Goal: Entertainment & Leisure: Consume media (video, audio)

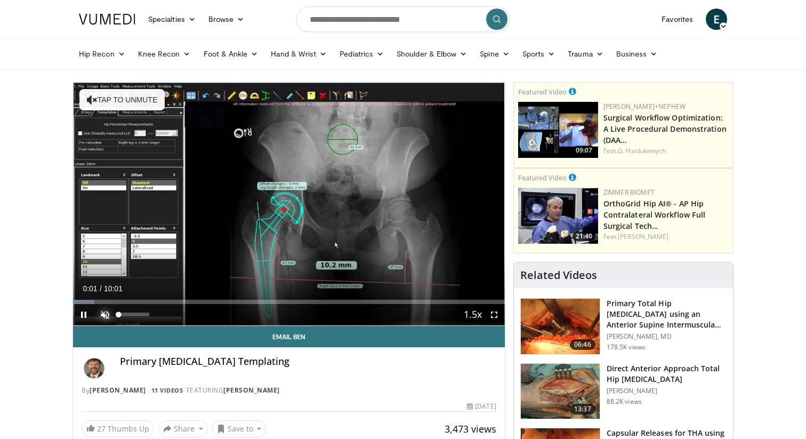
click at [101, 311] on span "Video Player" at bounding box center [104, 314] width 21 height 21
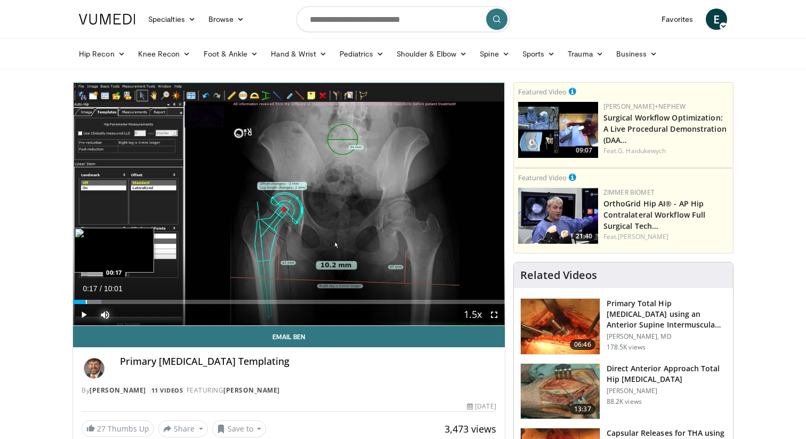
click at [86, 300] on div "Progress Bar" at bounding box center [86, 302] width 1 height 4
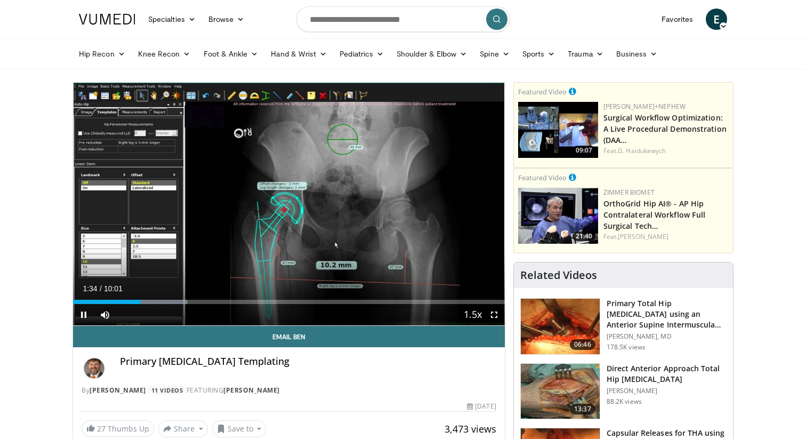
click at [149, 304] on div "Current Time 1:34 / Duration 10:01 Pause Skip Backward Skip Forward Mute Loaded…" at bounding box center [289, 314] width 432 height 21
